Goal: Transaction & Acquisition: Purchase product/service

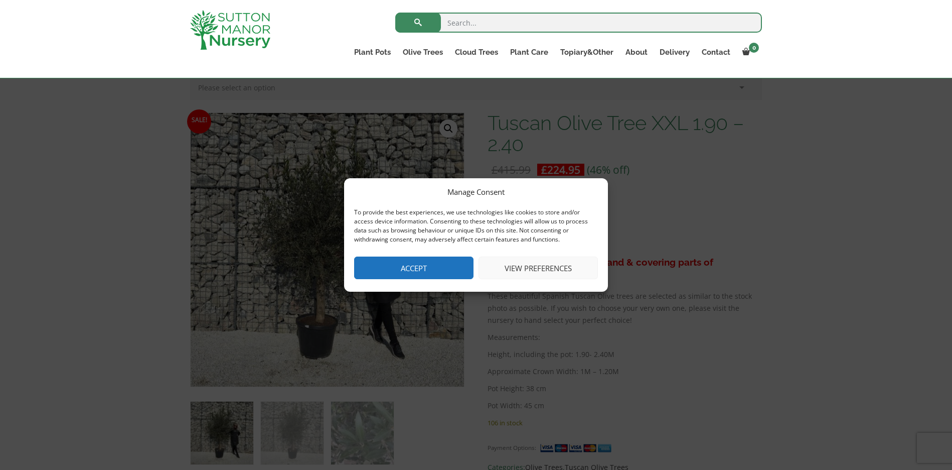
scroll to position [301, 0]
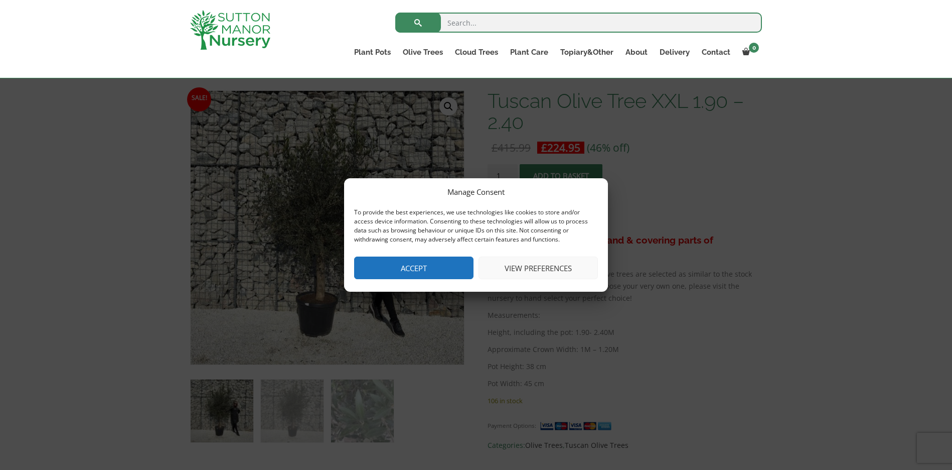
click at [527, 262] on button "View preferences" at bounding box center [538, 267] width 119 height 23
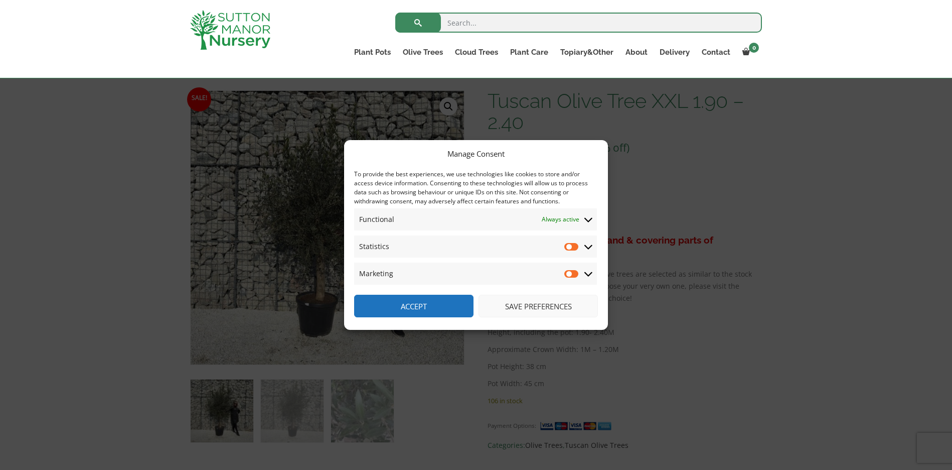
click at [511, 312] on button "Save preferences" at bounding box center [538, 306] width 119 height 23
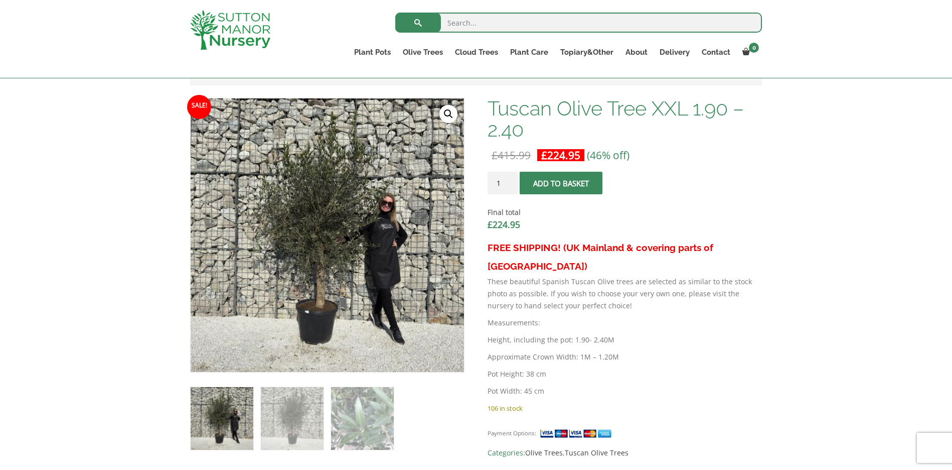
scroll to position [282, 0]
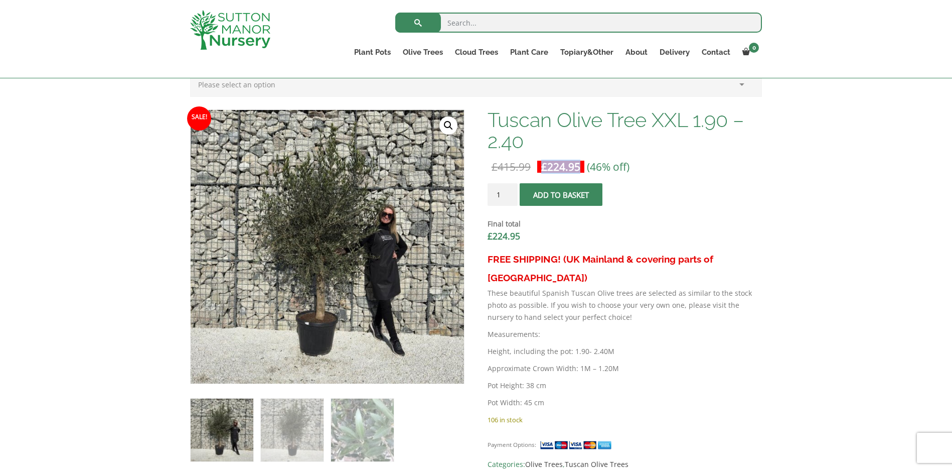
drag, startPoint x: 537, startPoint y: 165, endPoint x: 591, endPoint y: 162, distance: 53.8
click at [591, 162] on p "£ 415.99 Original price was: £415.99. £ 224.95 Current price is: £224.95. (46% …" at bounding box center [625, 167] width 274 height 12
click at [622, 167] on span "(46% off)" at bounding box center [608, 167] width 43 height 14
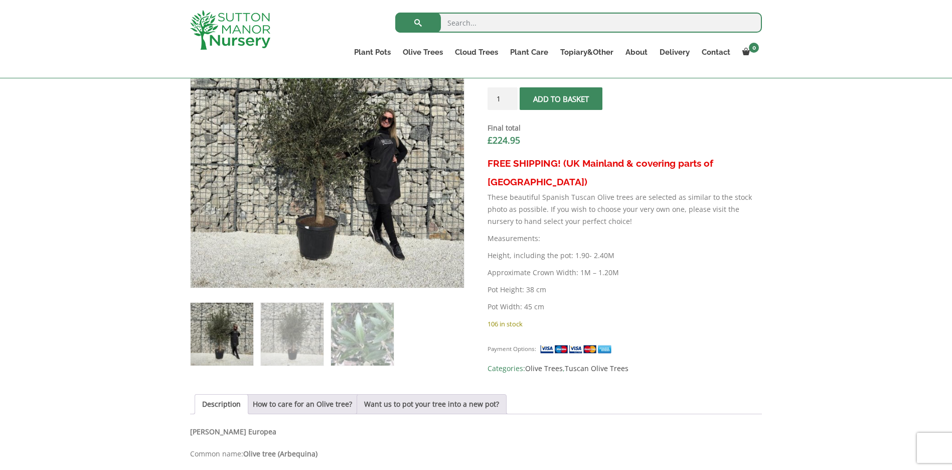
scroll to position [393, 0]
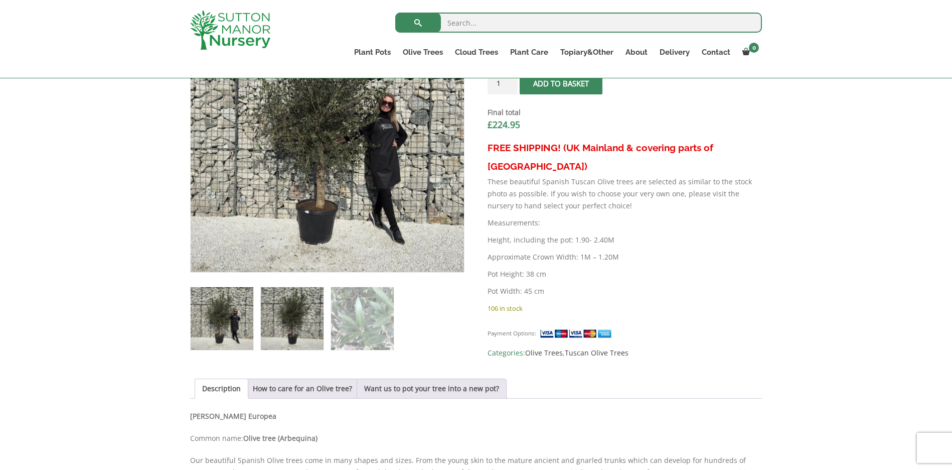
click at [288, 324] on img at bounding box center [292, 318] width 63 height 63
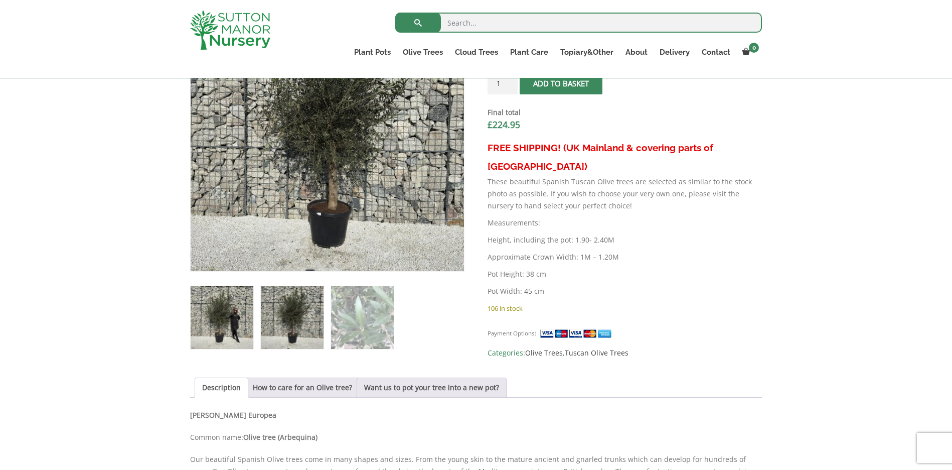
click at [206, 321] on img at bounding box center [222, 317] width 63 height 63
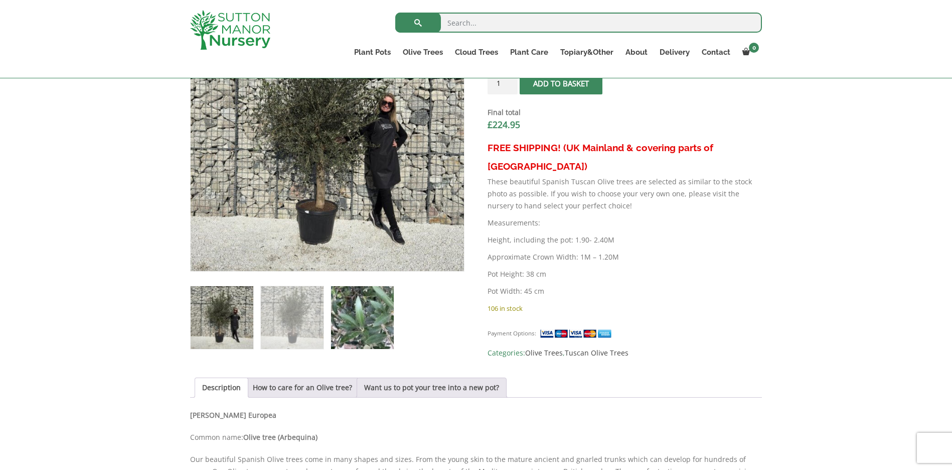
click at [353, 329] on img at bounding box center [362, 317] width 63 height 63
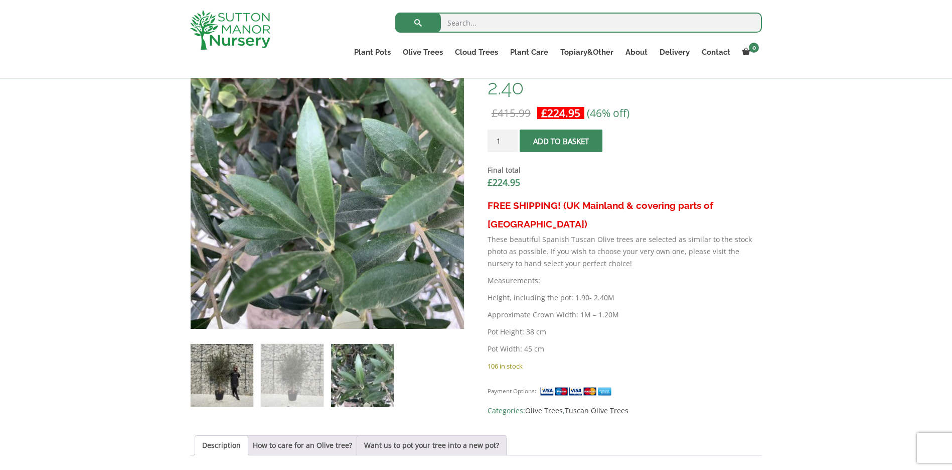
scroll to position [341, 0]
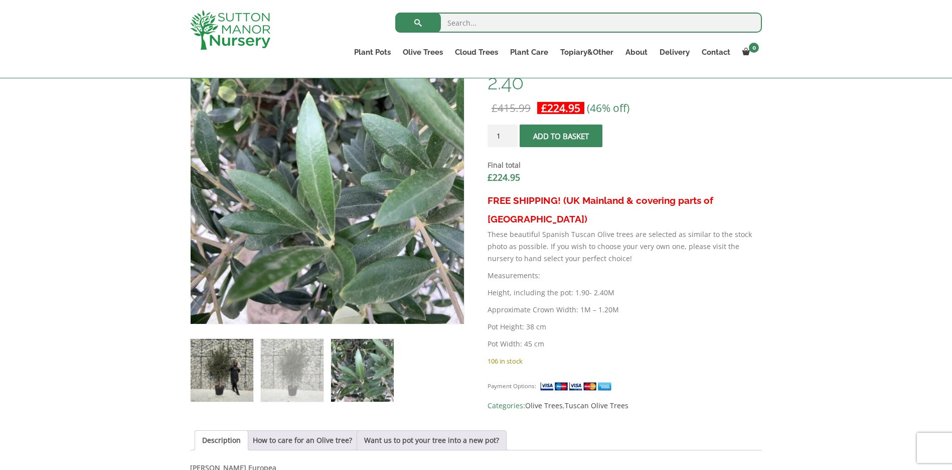
click at [230, 374] on img at bounding box center [222, 370] width 63 height 63
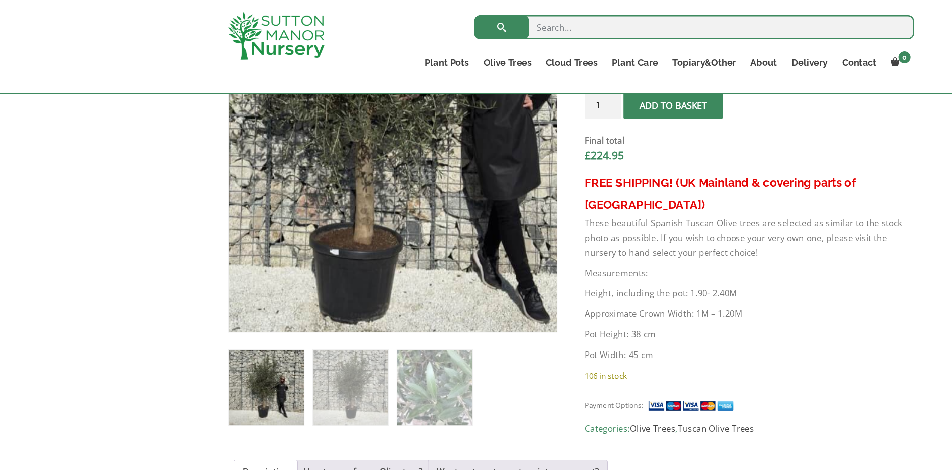
scroll to position [292, 0]
